Goal: Task Accomplishment & Management: Manage account settings

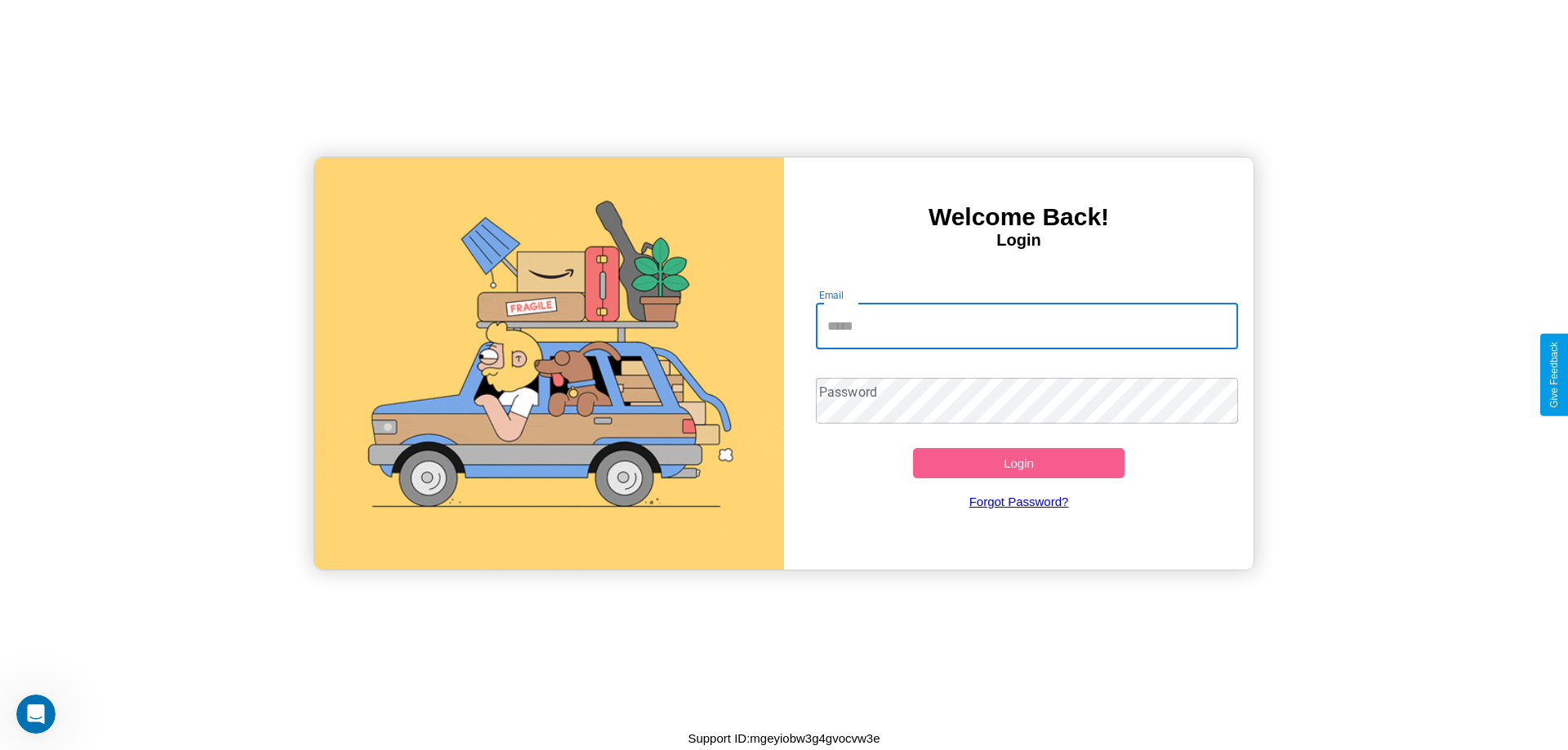
click at [1027, 326] on input "Email" at bounding box center [1028, 326] width 423 height 46
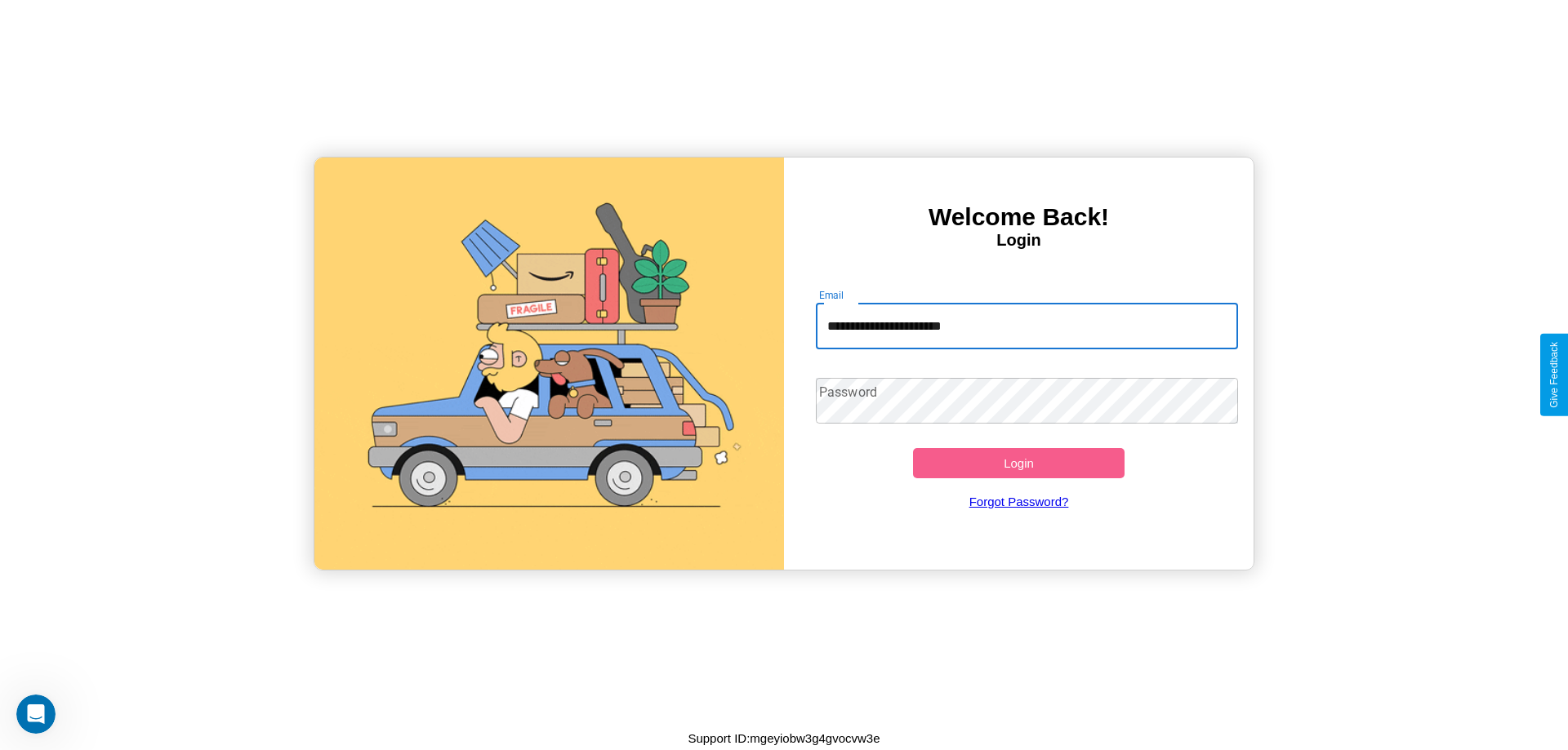
type input "**********"
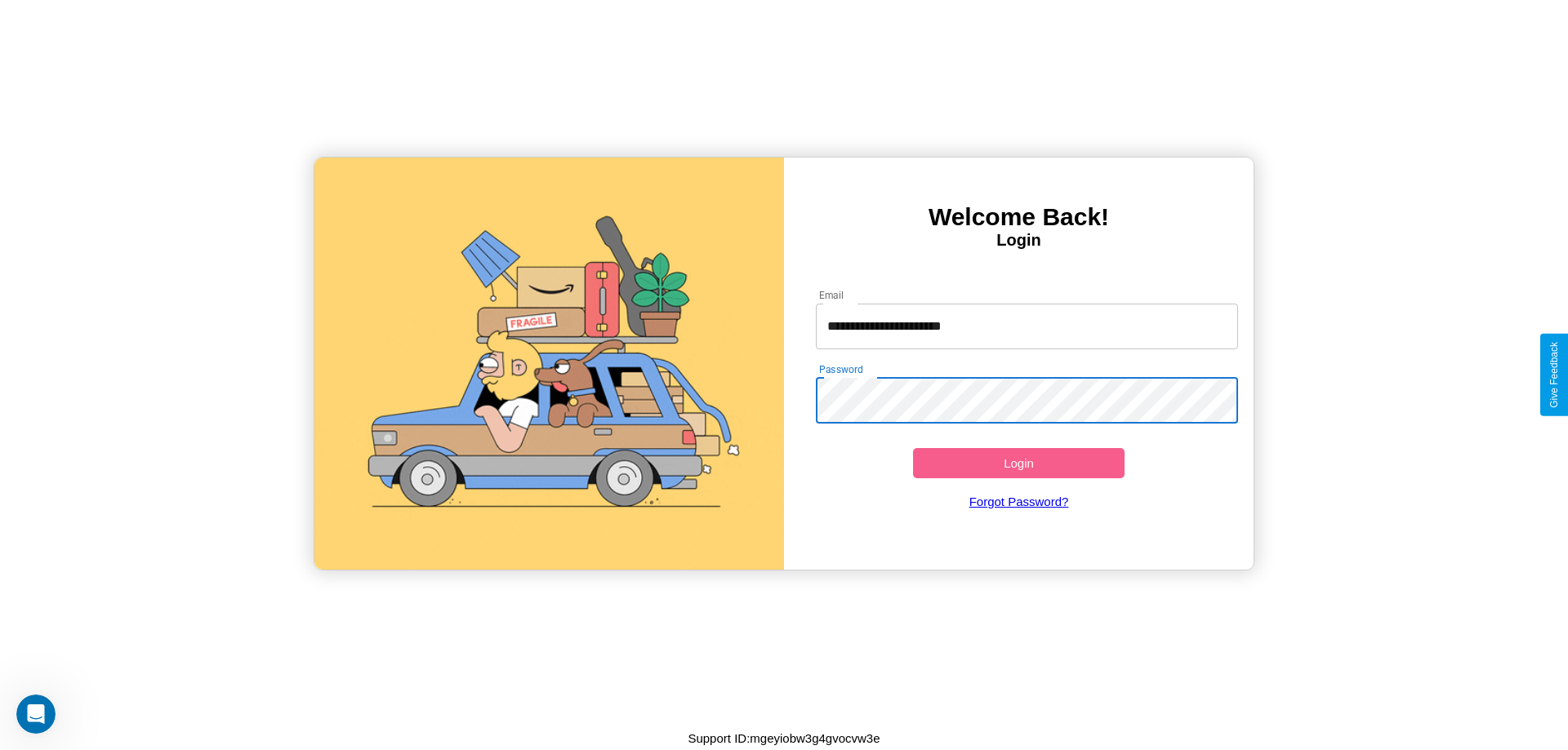
click at [1018, 463] on button "Login" at bounding box center [1019, 463] width 212 height 30
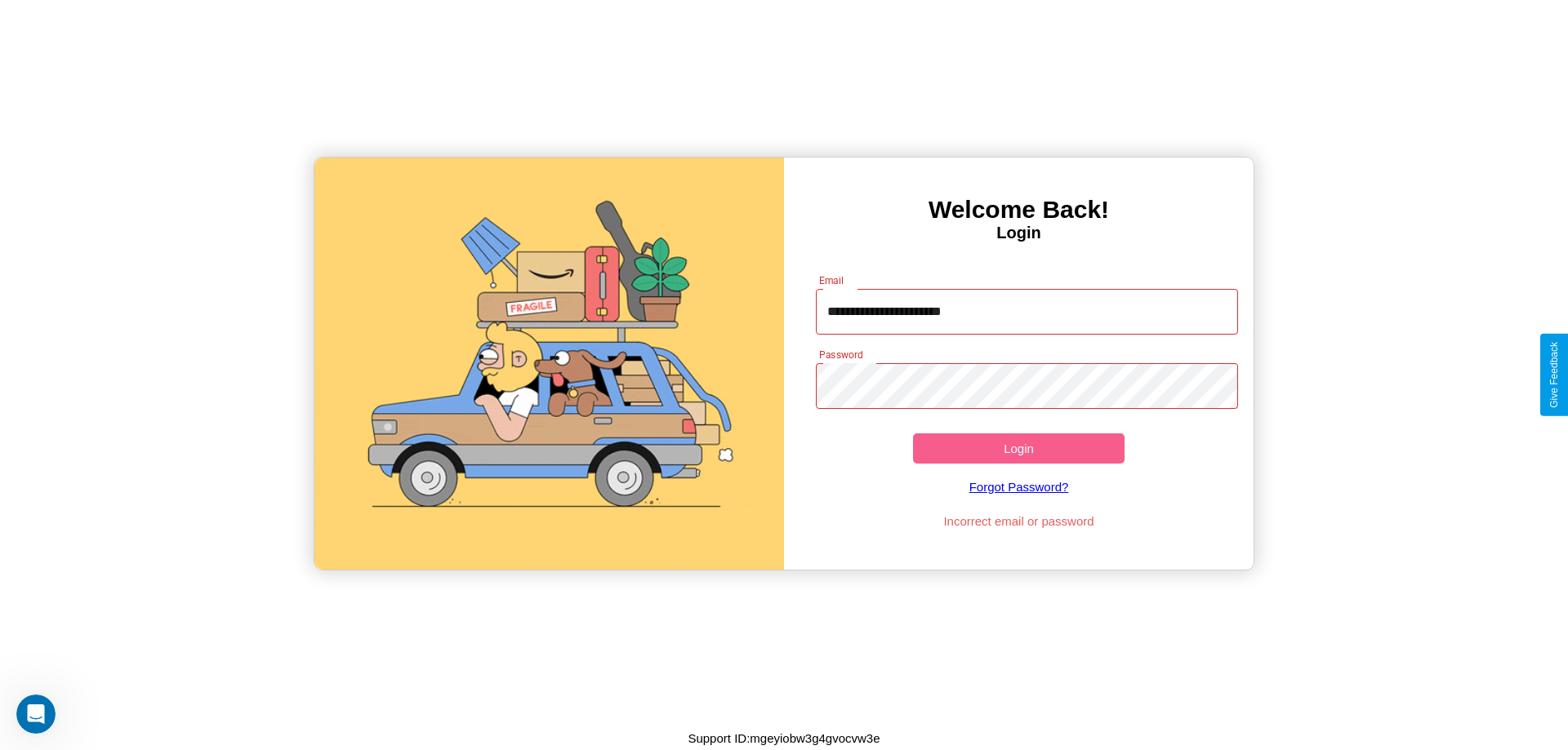
click at [1018, 448] on button "Login" at bounding box center [1019, 448] width 212 height 30
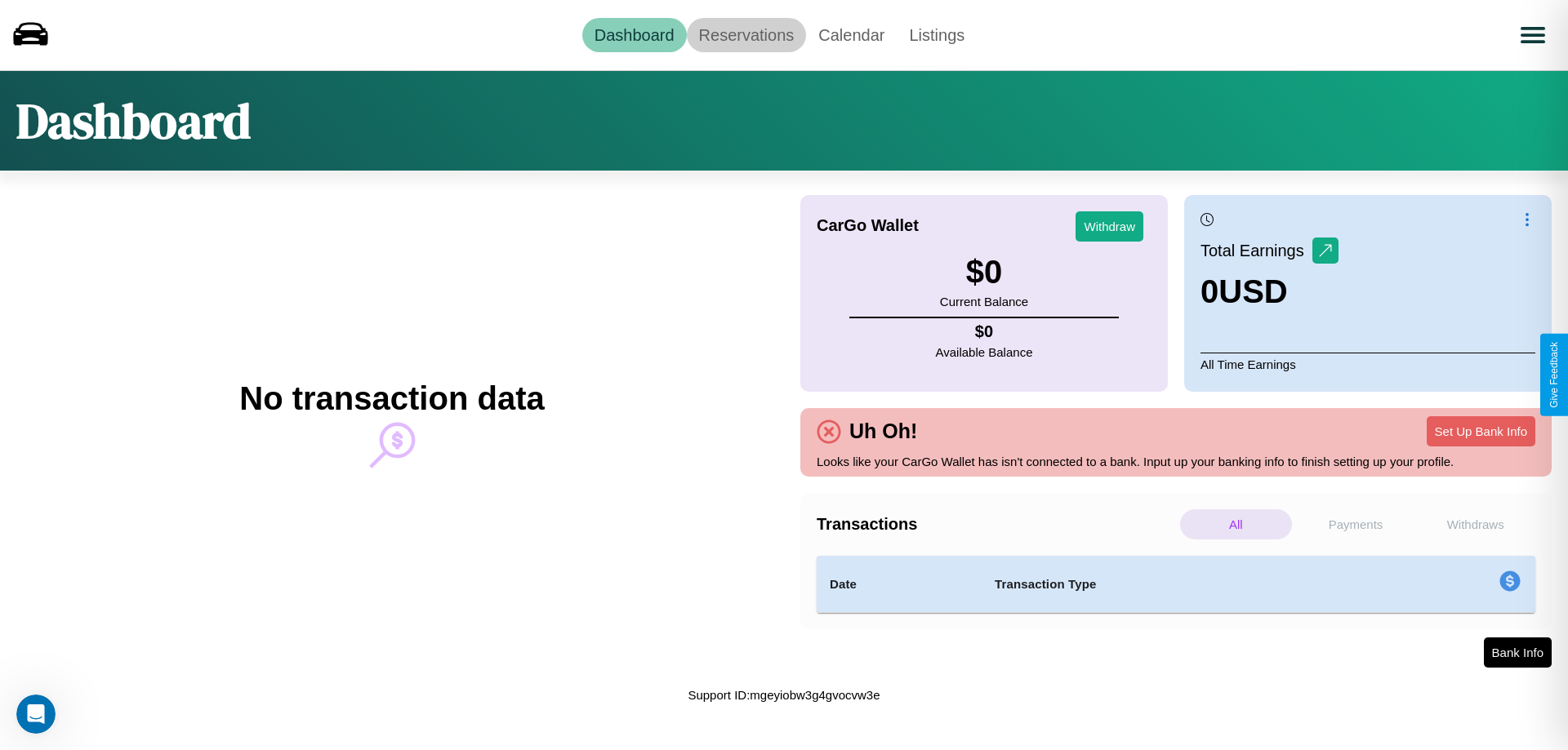
click at [745, 34] on link "Reservations" at bounding box center [746, 35] width 120 height 34
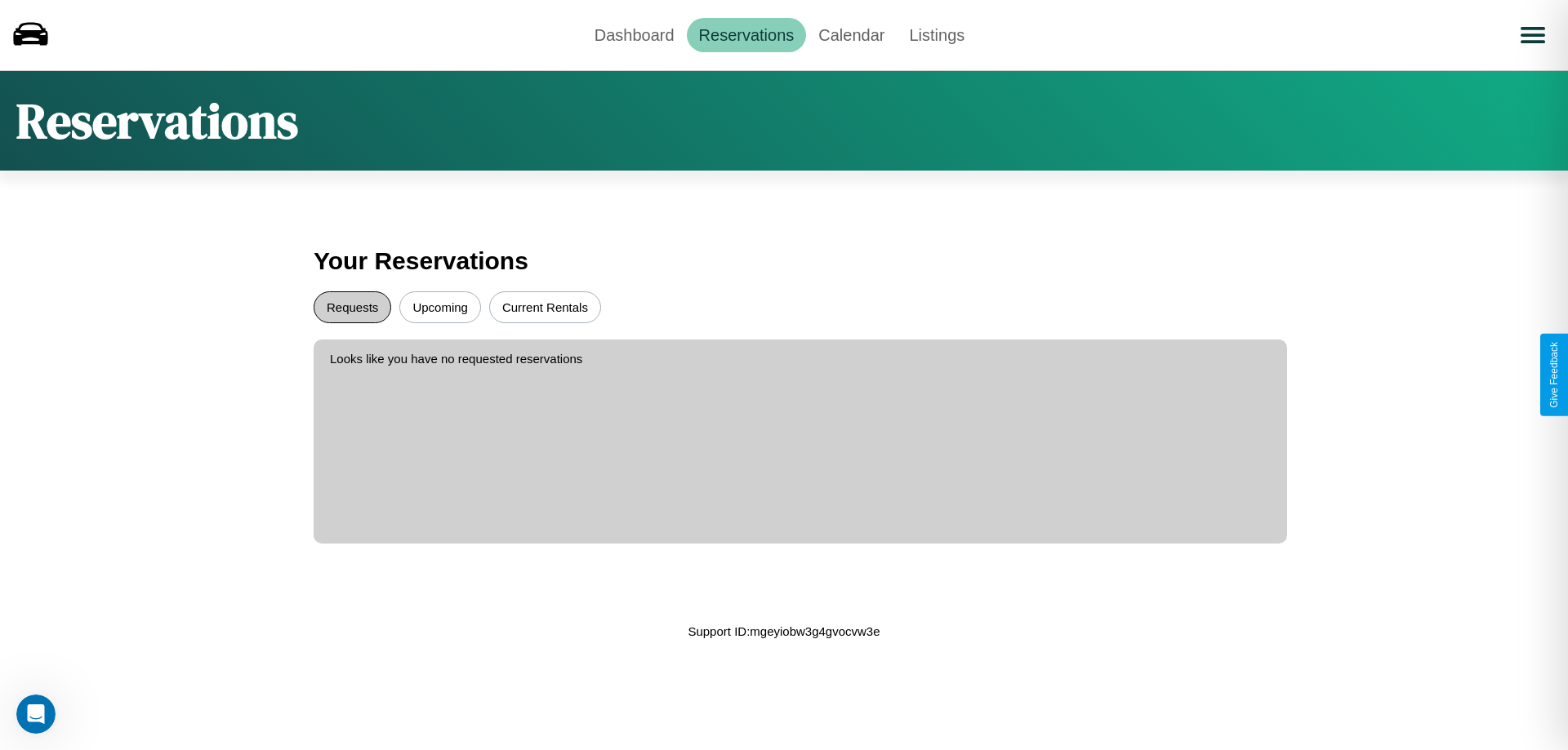
click at [352, 307] on button "Requests" at bounding box center [352, 307] width 77 height 32
click at [440, 307] on button "Upcoming" at bounding box center [440, 307] width 82 height 32
